Goal: Task Accomplishment & Management: Manage account settings

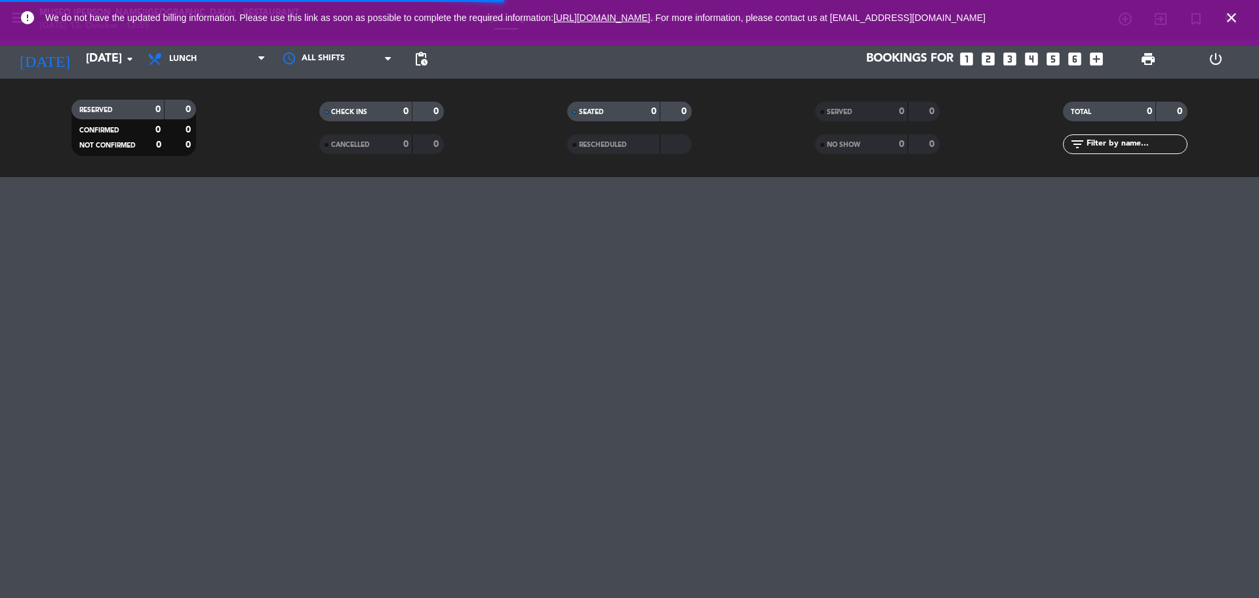
click at [1134, 147] on input "text" at bounding box center [1137, 144] width 102 height 14
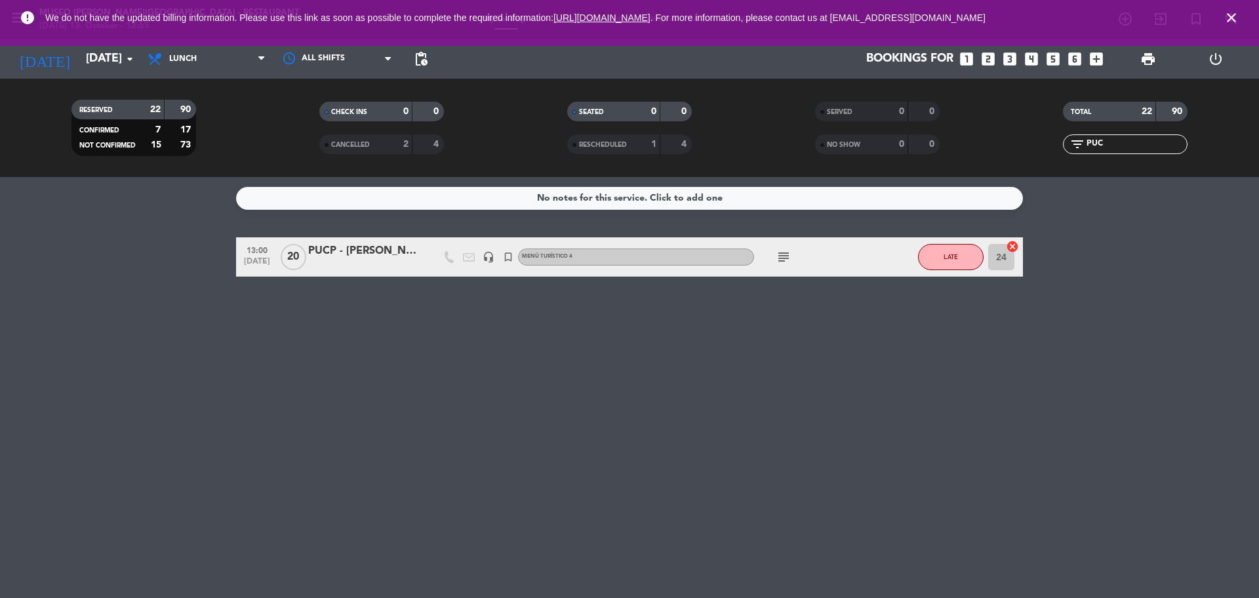
type input "PUC"
click at [782, 258] on icon "subject" at bounding box center [784, 257] width 16 height 16
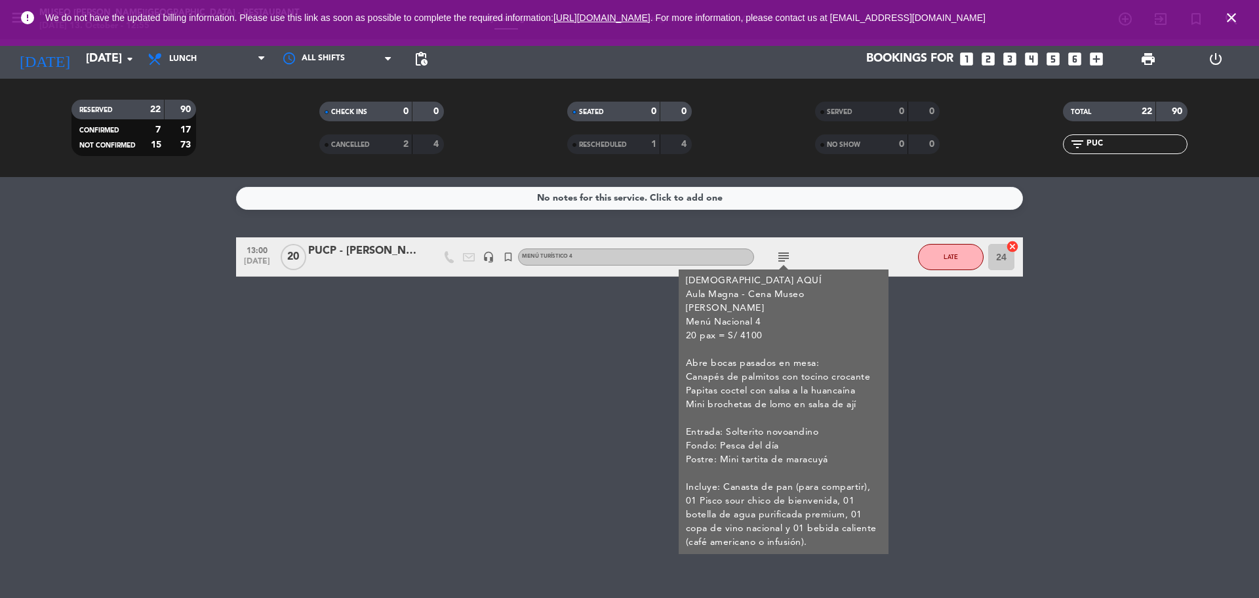
click at [593, 256] on div "Menú turístico 4" at bounding box center [636, 257] width 236 height 17
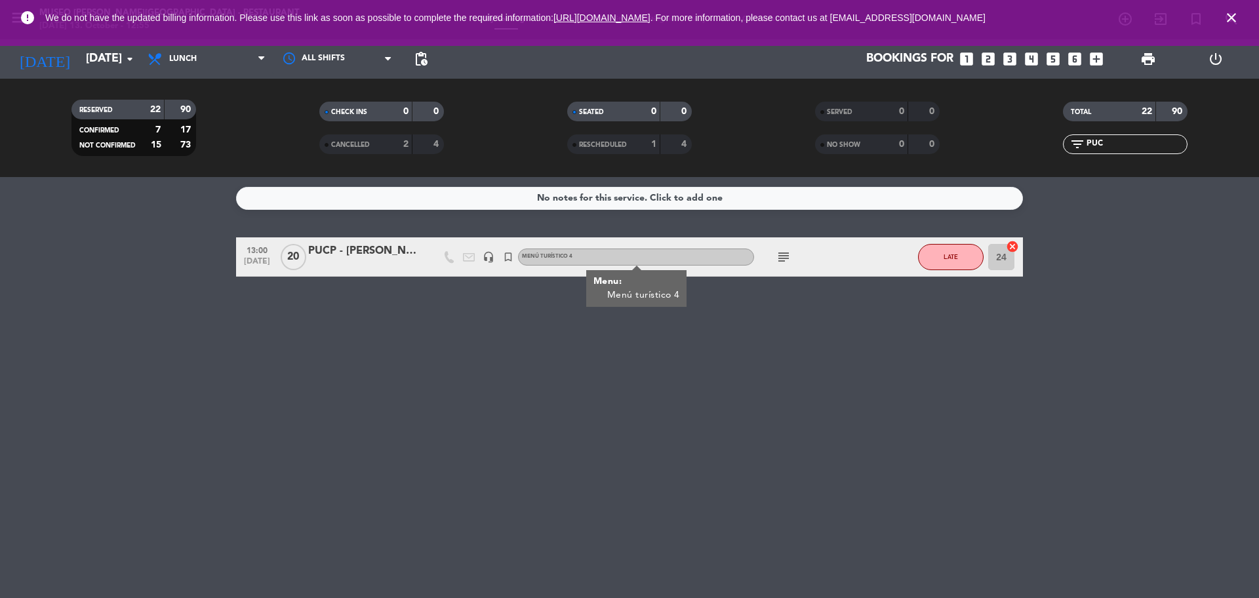
click at [360, 261] on div at bounding box center [364, 265] width 112 height 10
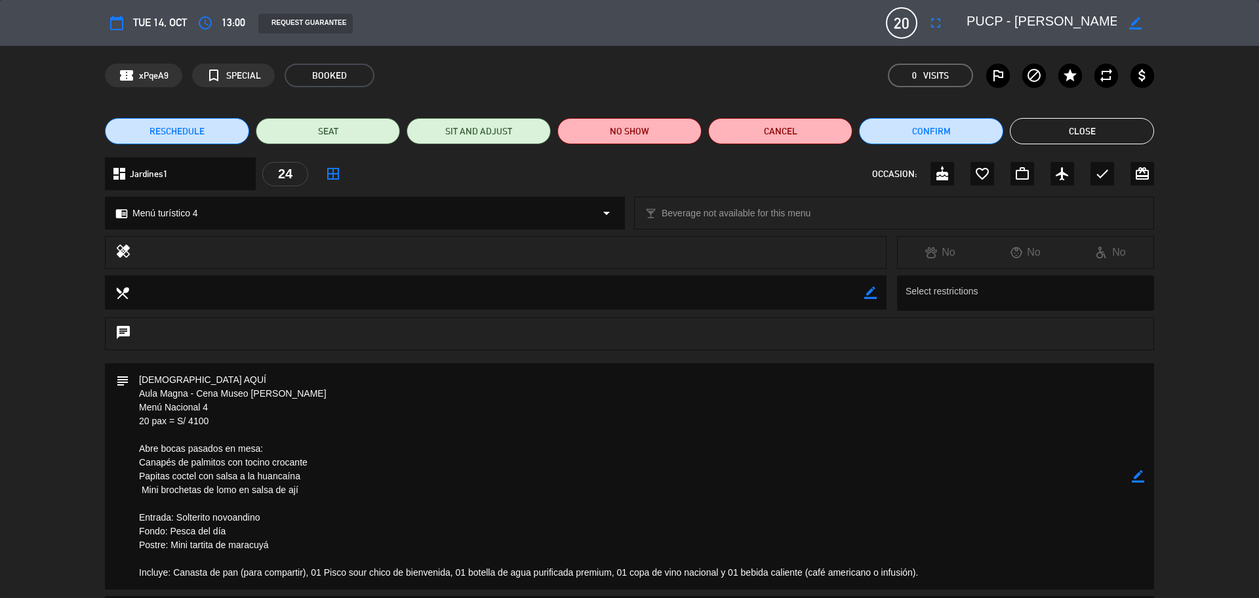
click at [394, 228] on div "chrome_reader_mode Menú turístico 4 arrow_drop_down" at bounding box center [365, 212] width 519 height 31
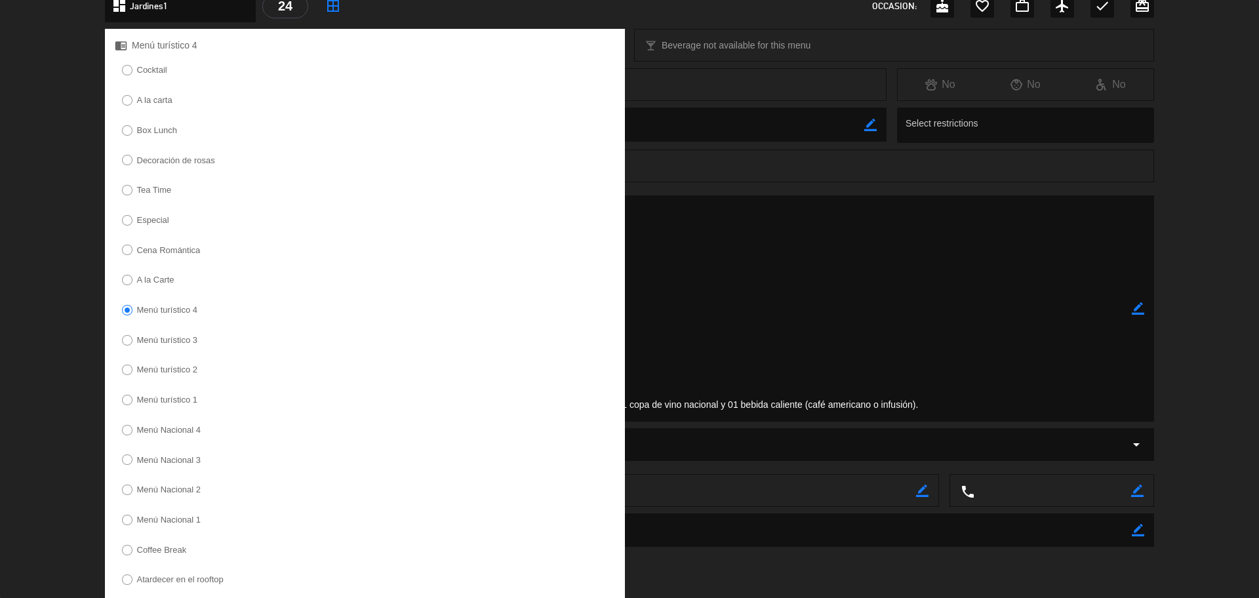
scroll to position [252, 0]
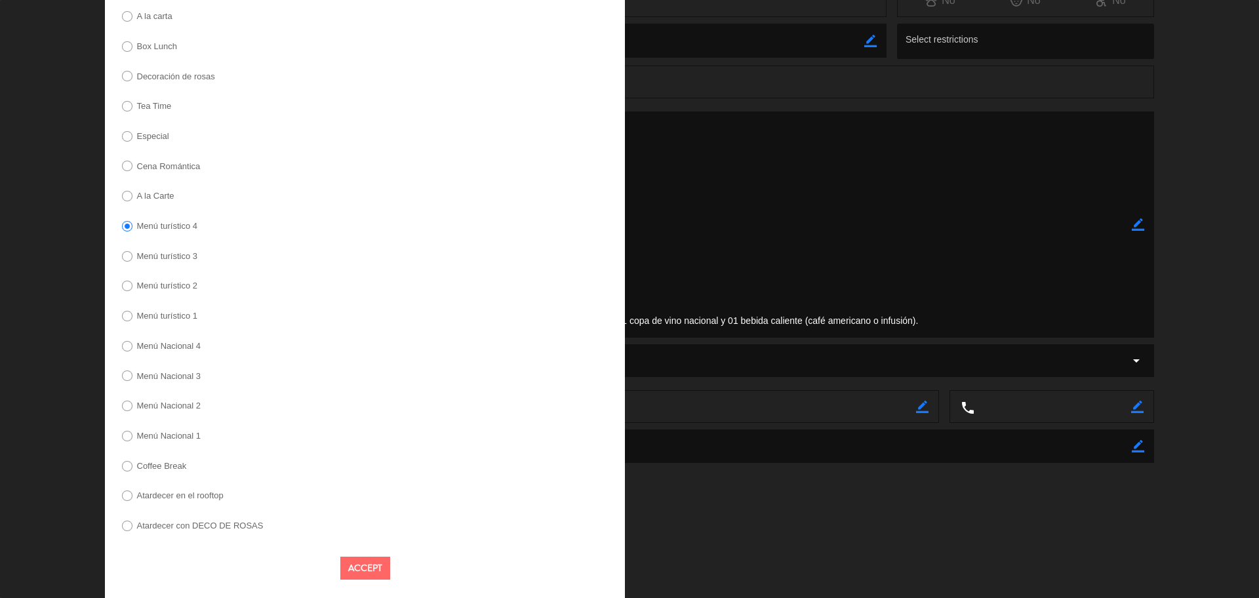
click at [197, 350] on label "Menú Nacional 4" at bounding box center [169, 346] width 64 height 9
click at [366, 561] on button "Accept" at bounding box center [365, 568] width 50 height 23
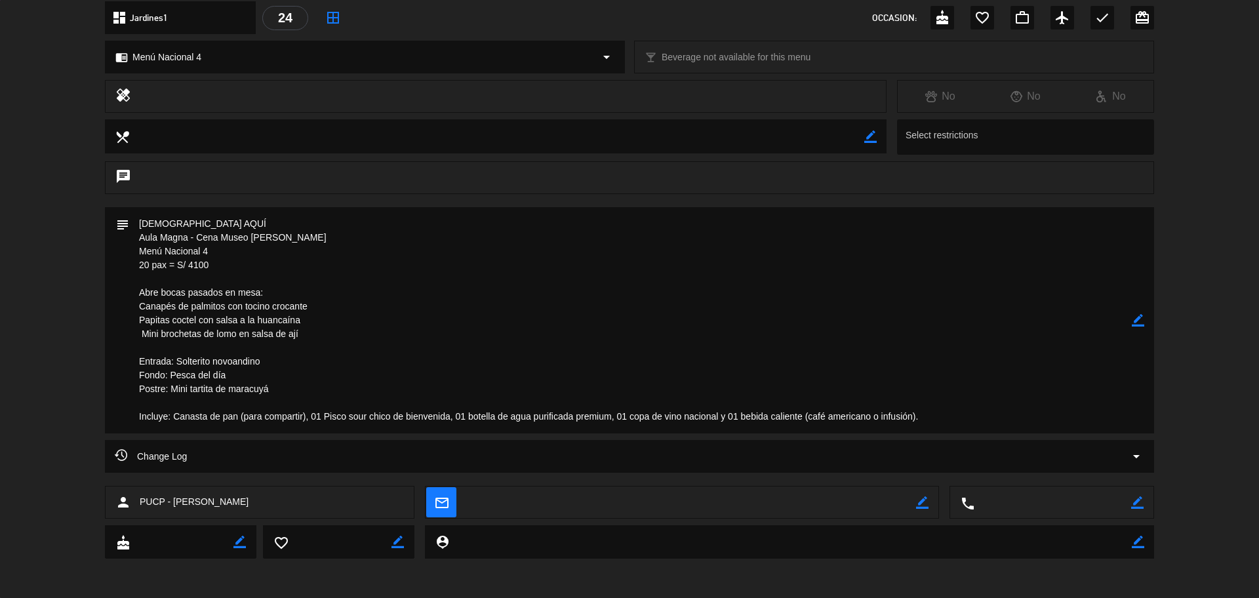
scroll to position [0, 0]
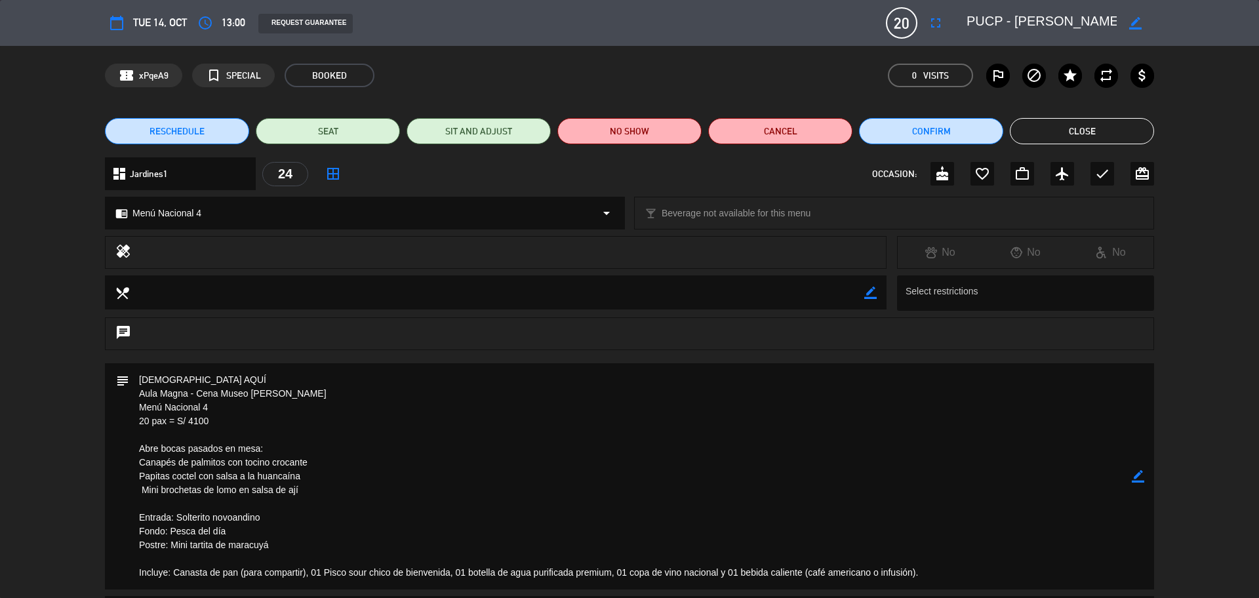
click at [1028, 129] on button "Close" at bounding box center [1082, 131] width 144 height 26
